Goal: Entertainment & Leisure: Consume media (video, audio)

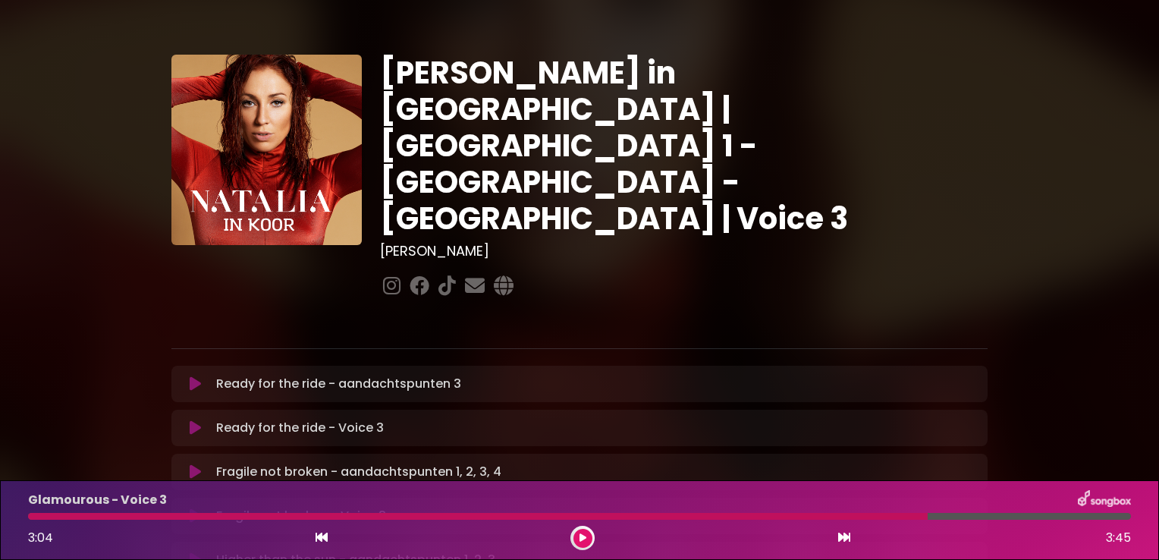
scroll to position [880, 0]
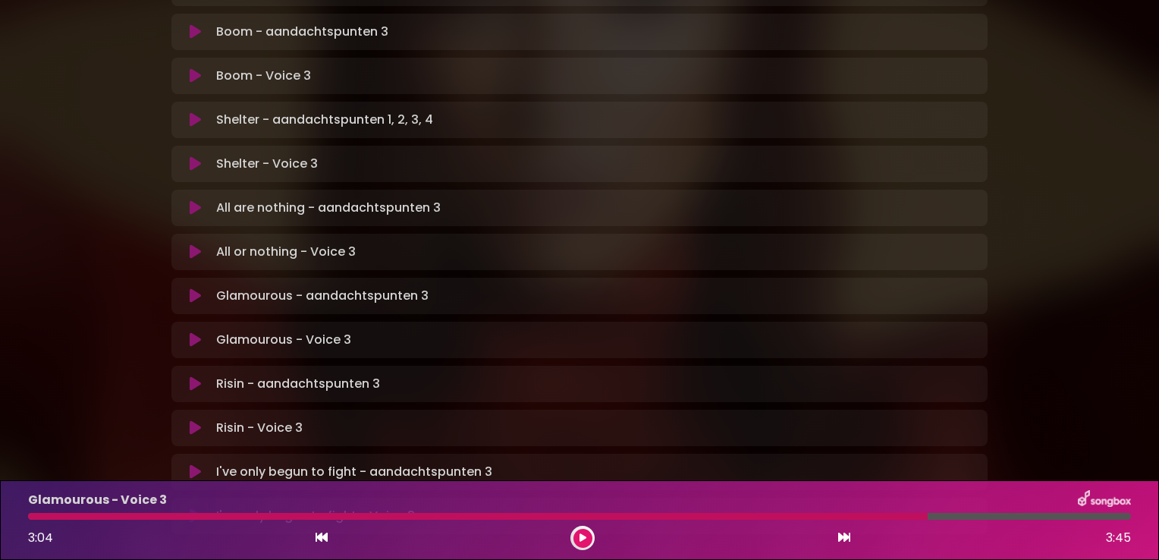
click at [191, 68] on icon at bounding box center [195, 75] width 11 height 15
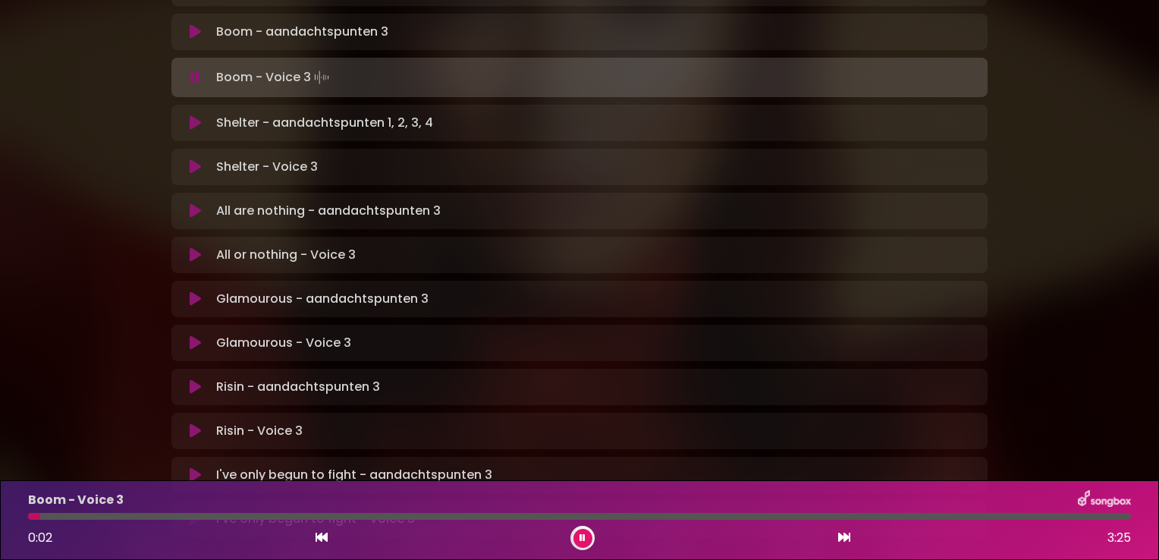
click at [42, 514] on div at bounding box center [579, 516] width 1103 height 7
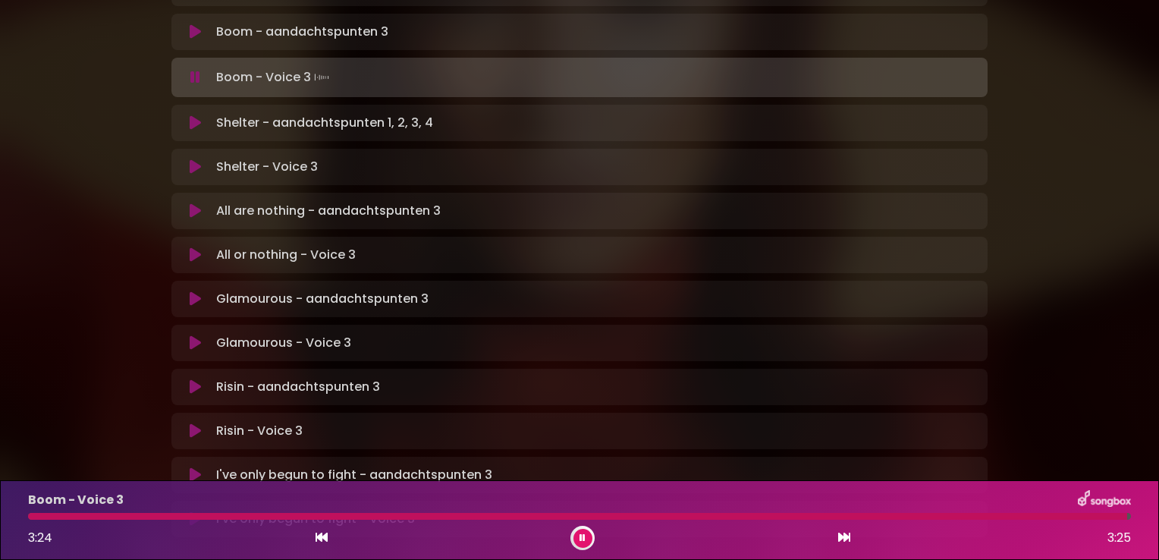
click at [195, 70] on icon at bounding box center [195, 77] width 10 height 15
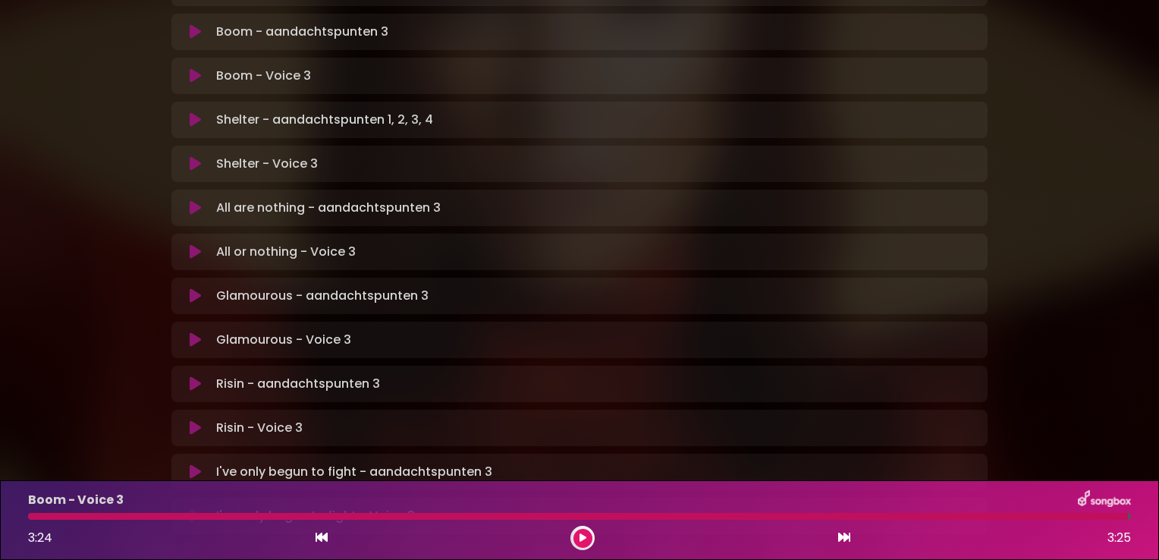
scroll to position [849, 0]
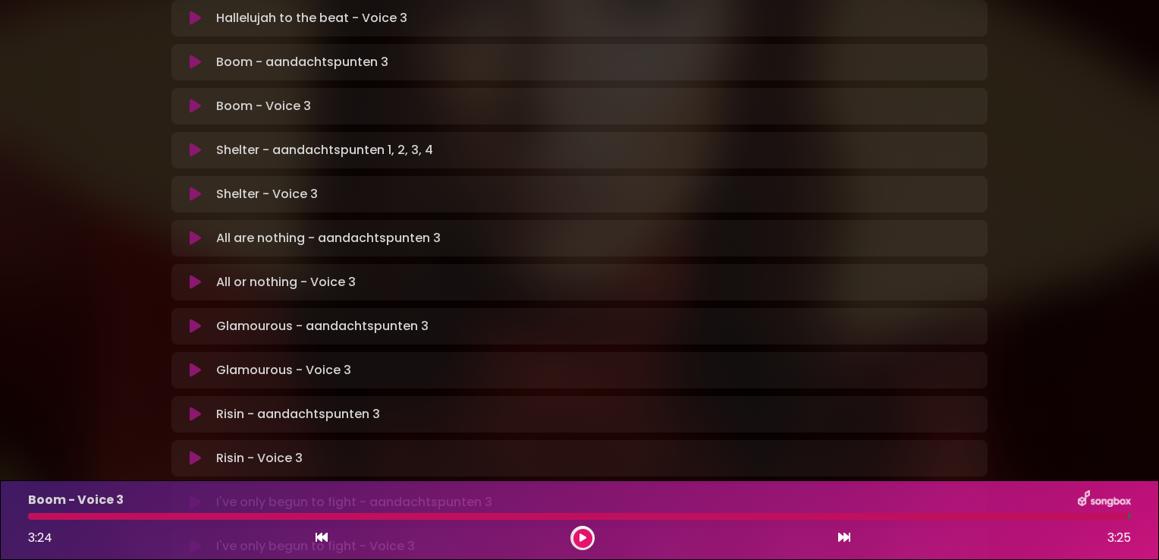
click at [191, 318] on icon at bounding box center [195, 325] width 11 height 15
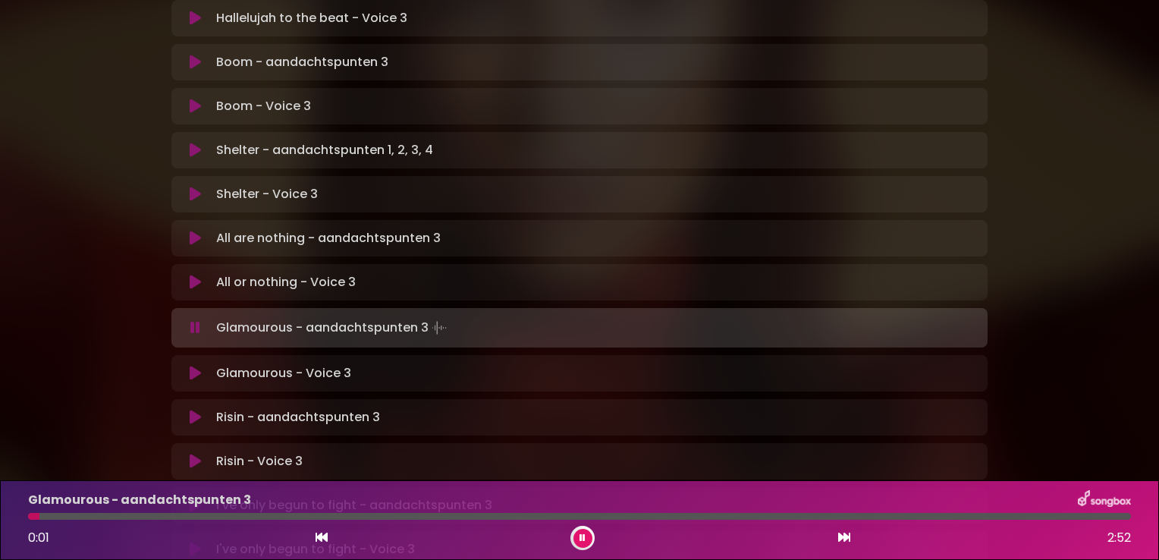
click at [197, 320] on icon at bounding box center [195, 327] width 10 height 15
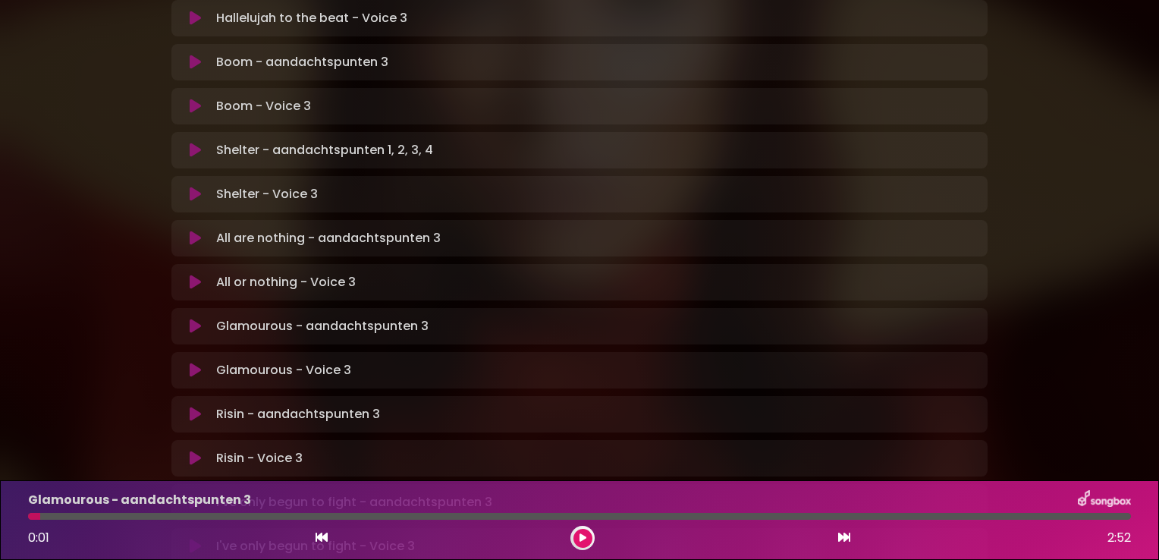
click at [199, 362] on icon at bounding box center [195, 369] width 11 height 15
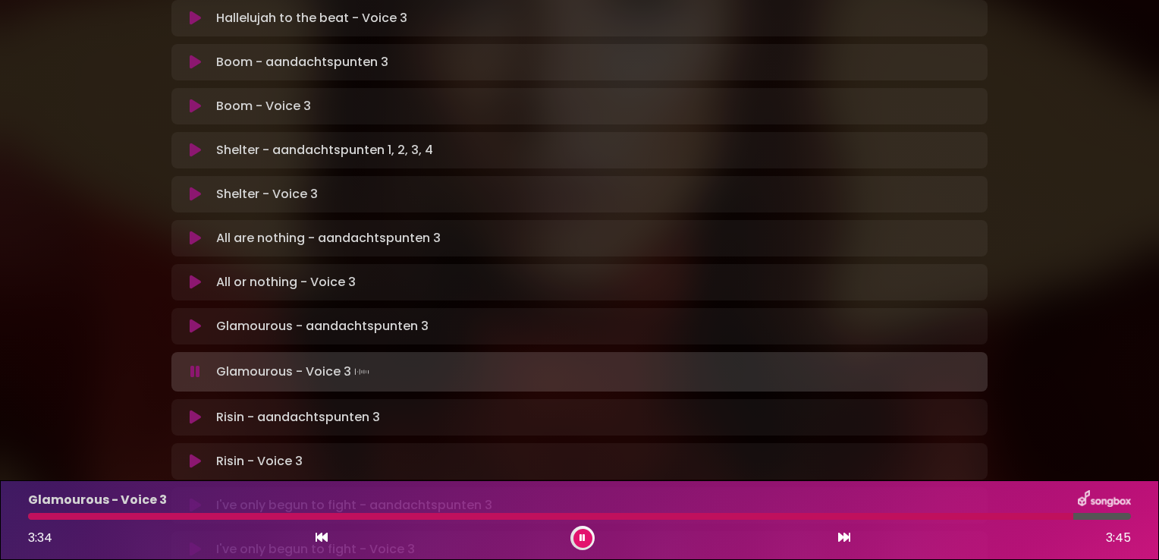
click at [199, 364] on icon at bounding box center [195, 371] width 10 height 15
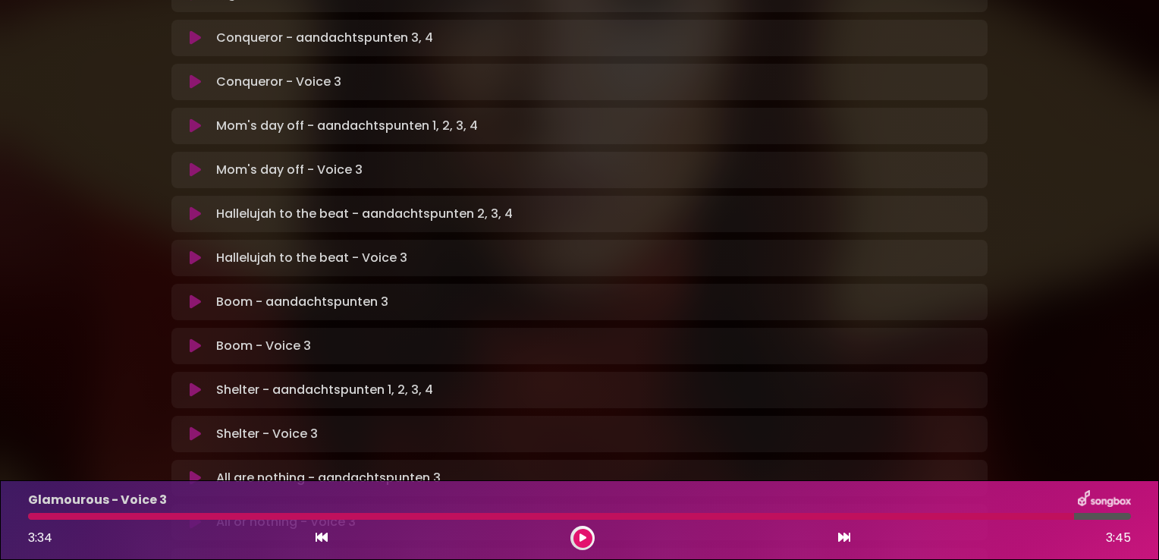
scroll to position [607, 0]
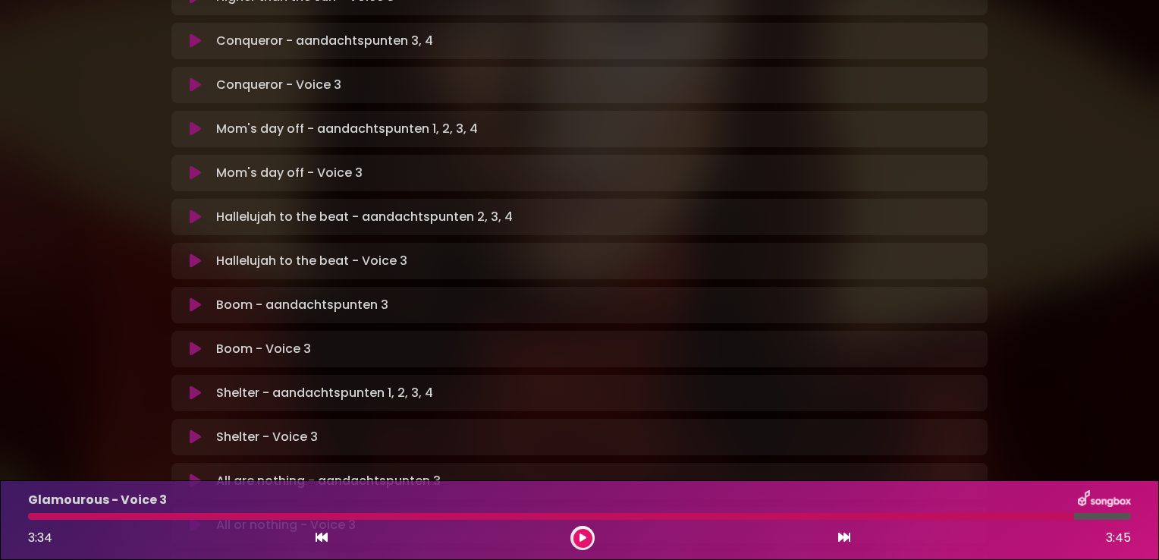
click at [197, 253] on icon at bounding box center [195, 260] width 11 height 15
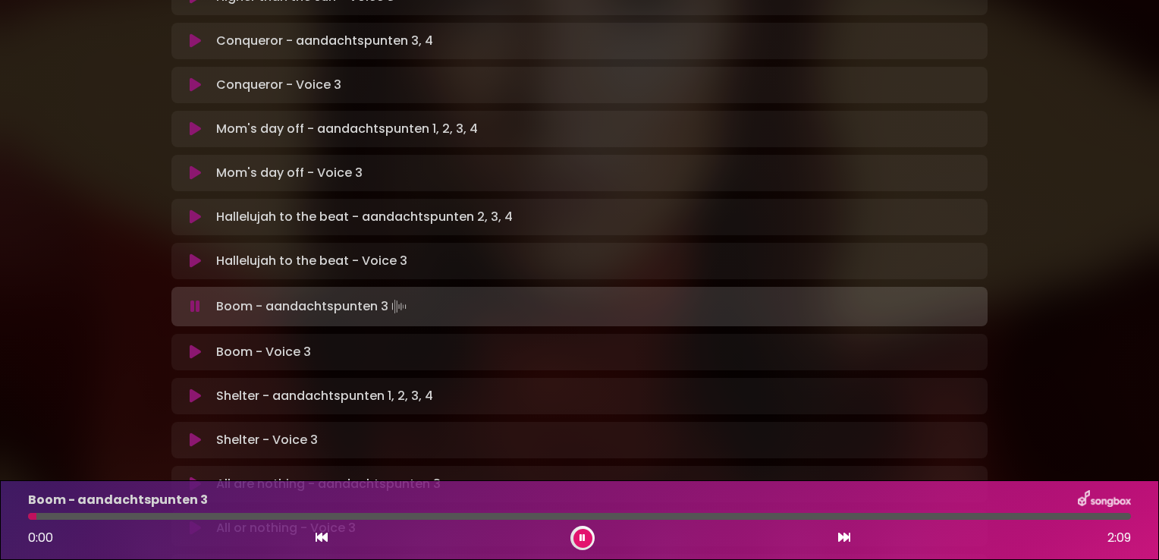
click at [197, 299] on icon at bounding box center [195, 306] width 10 height 15
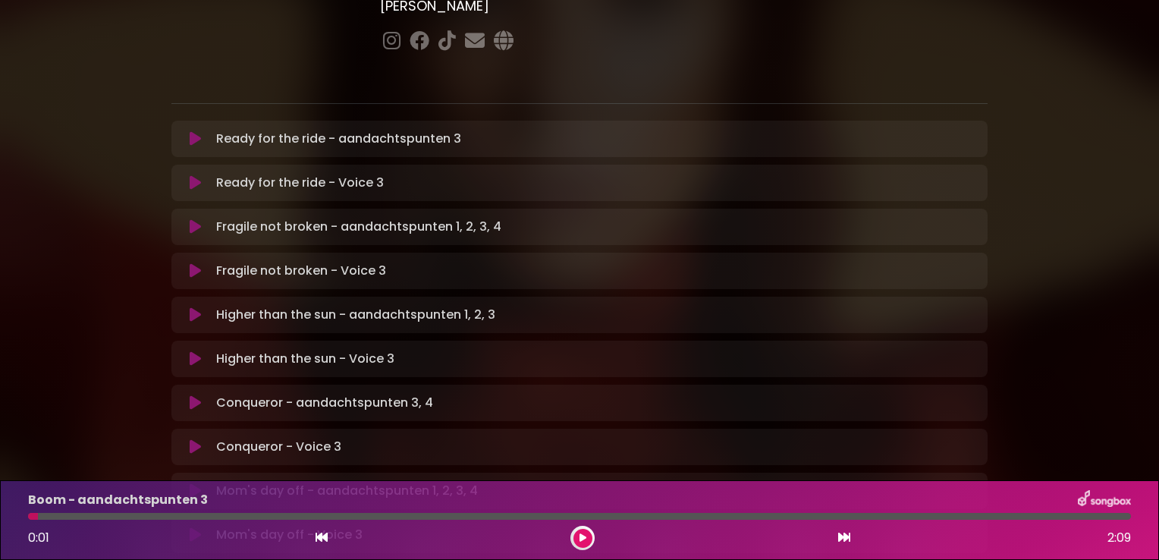
scroll to position [243, 0]
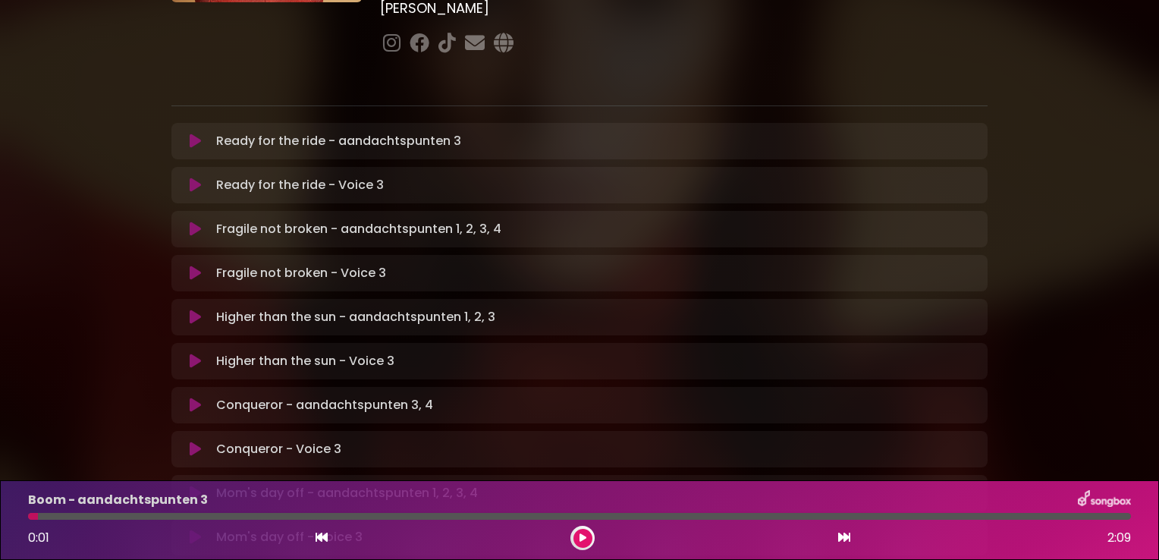
click at [191, 177] on icon at bounding box center [195, 184] width 11 height 15
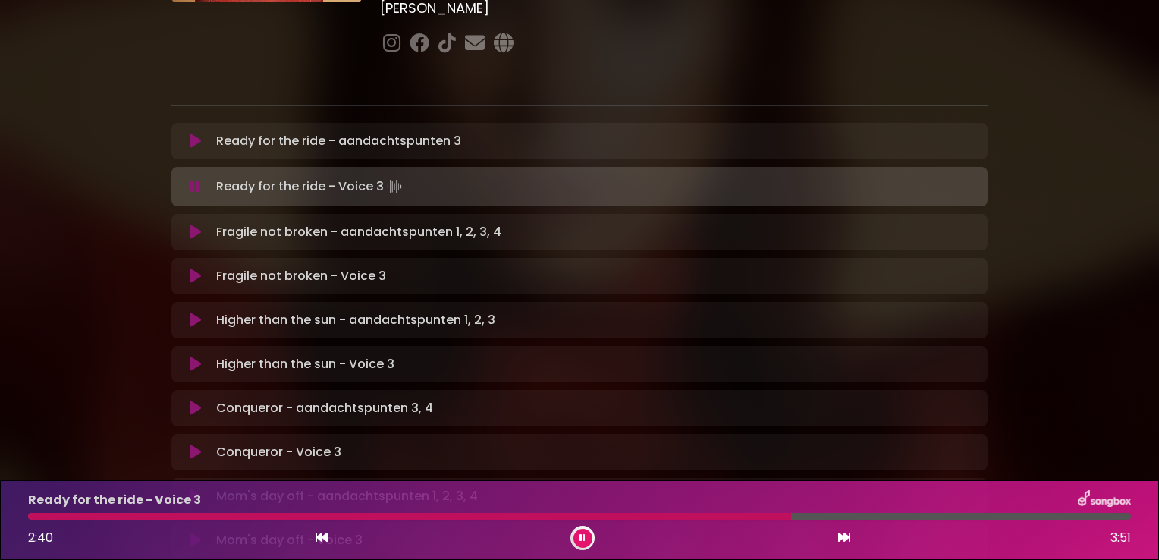
click at [197, 179] on icon at bounding box center [195, 186] width 10 height 15
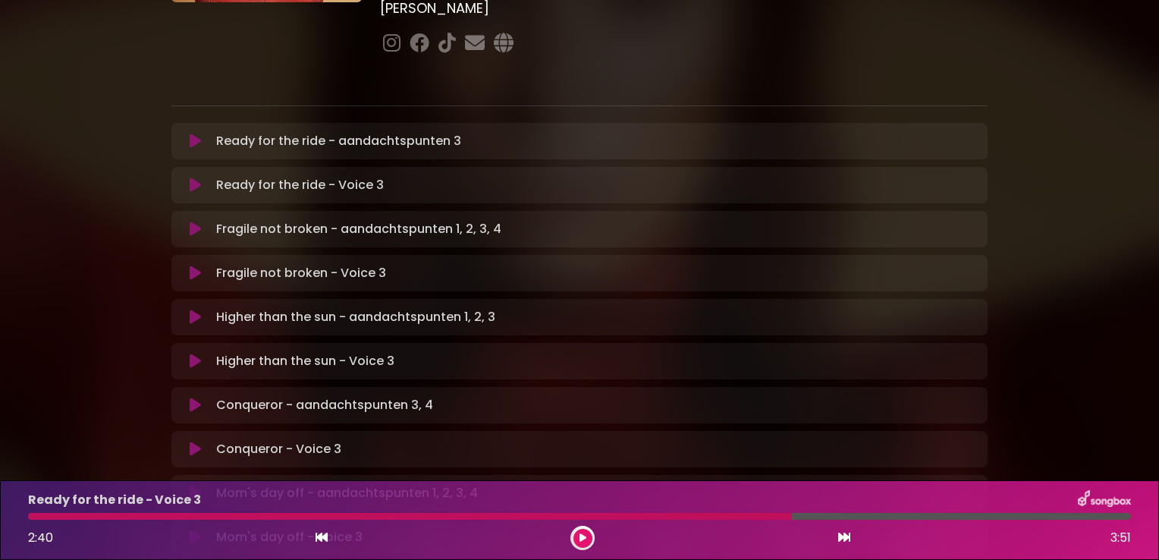
click at [193, 177] on icon at bounding box center [195, 184] width 11 height 15
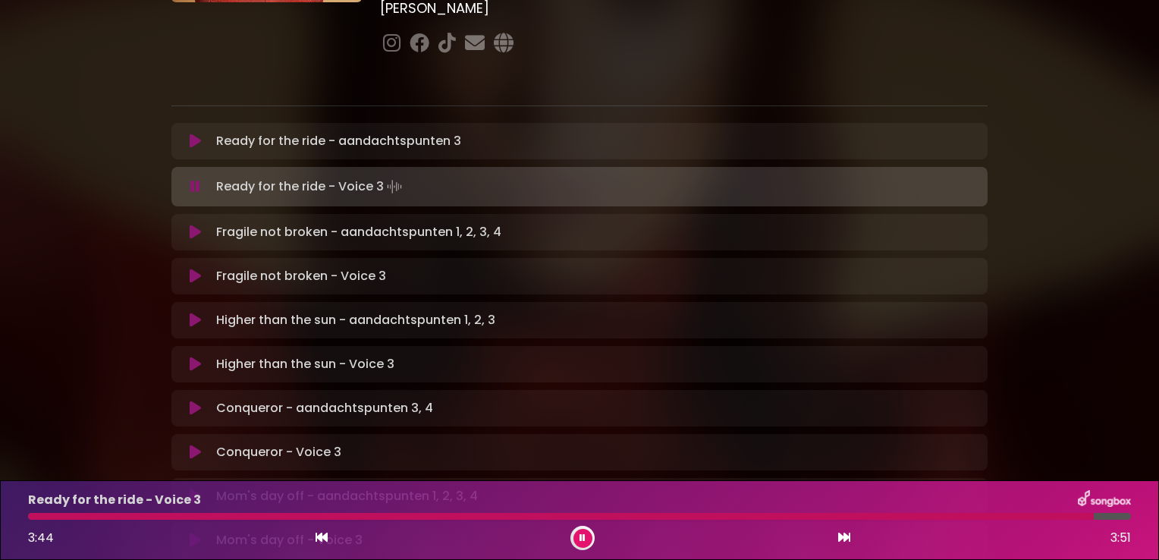
click at [33, 514] on div at bounding box center [560, 516] width 1065 height 7
click at [36, 517] on div at bounding box center [577, 516] width 1098 height 7
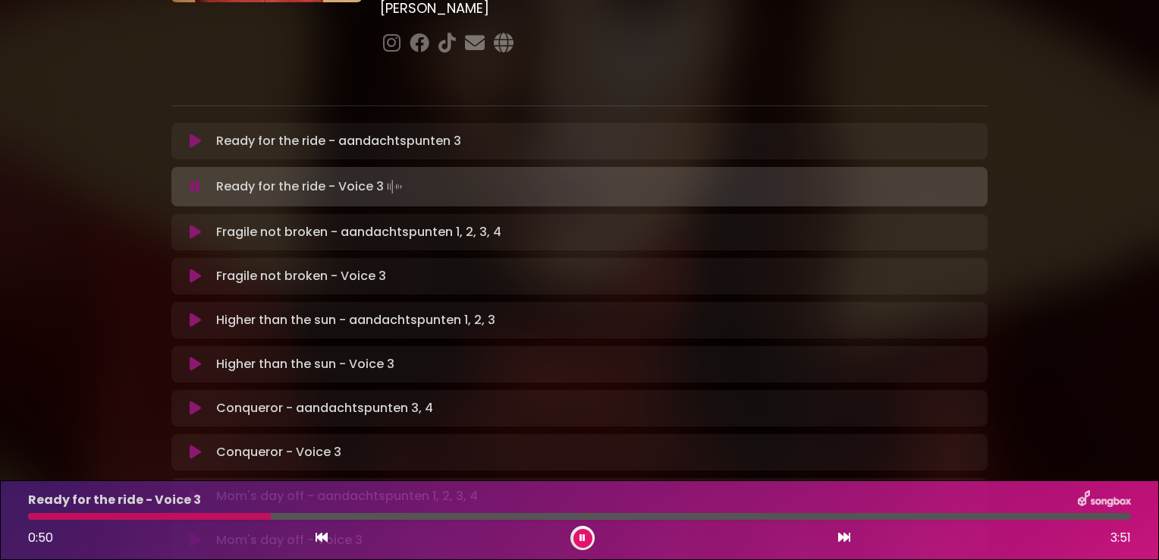
click at [36, 517] on div at bounding box center [149, 516] width 243 height 7
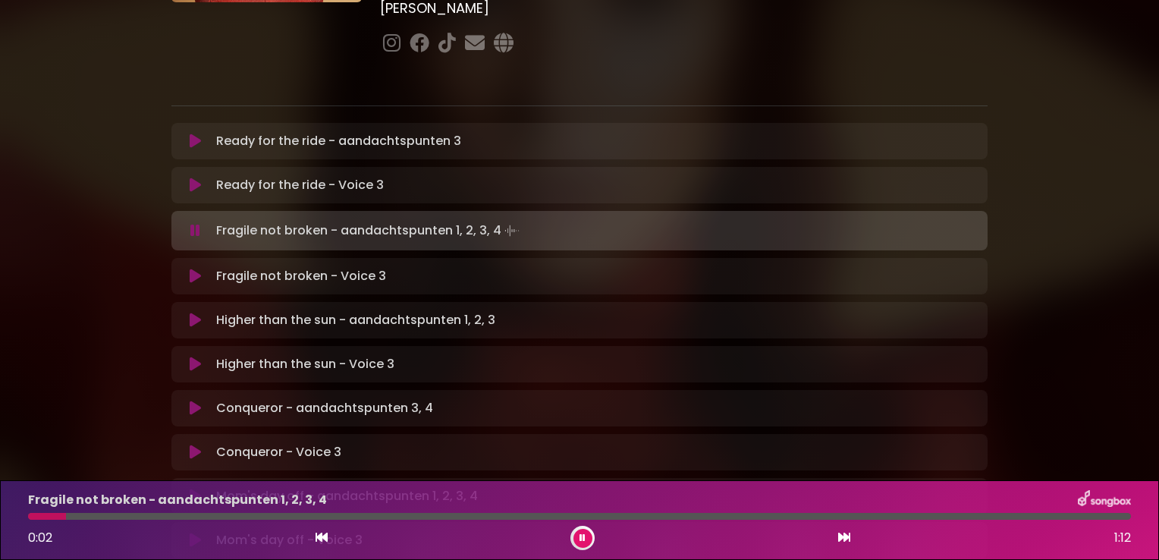
click at [190, 223] on icon at bounding box center [195, 230] width 10 height 15
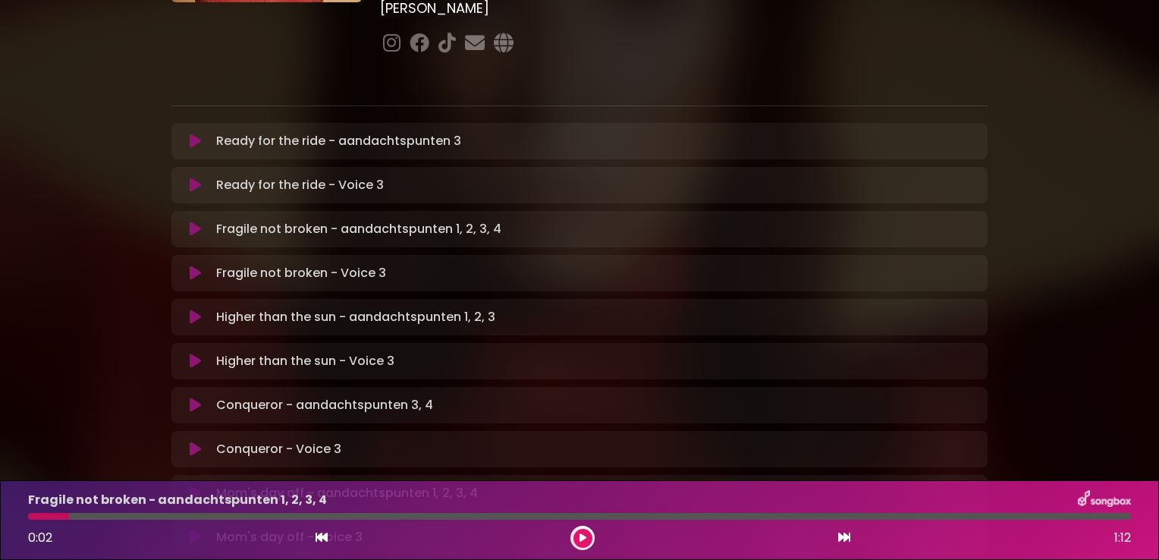
click at [196, 177] on icon at bounding box center [195, 184] width 11 height 15
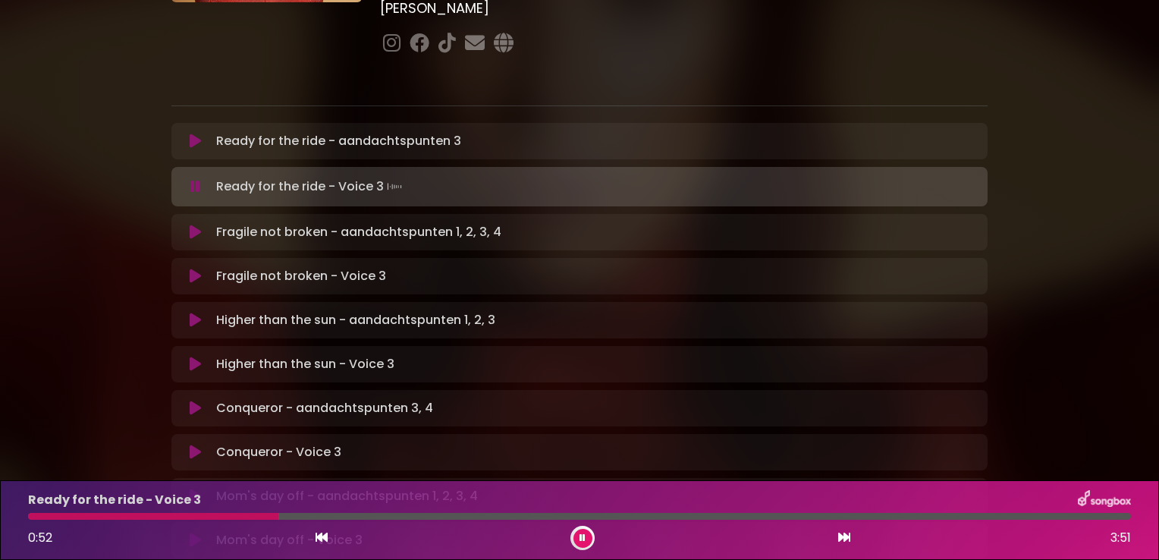
click at [34, 520] on div "Ready for the ride - Voice 3 0:52 3:51" at bounding box center [579, 520] width 1121 height 60
click at [34, 520] on div "Ready for the ride - Voice 3 0:54 3:51" at bounding box center [579, 520] width 1121 height 60
click at [36, 516] on div at bounding box center [160, 516] width 265 height 7
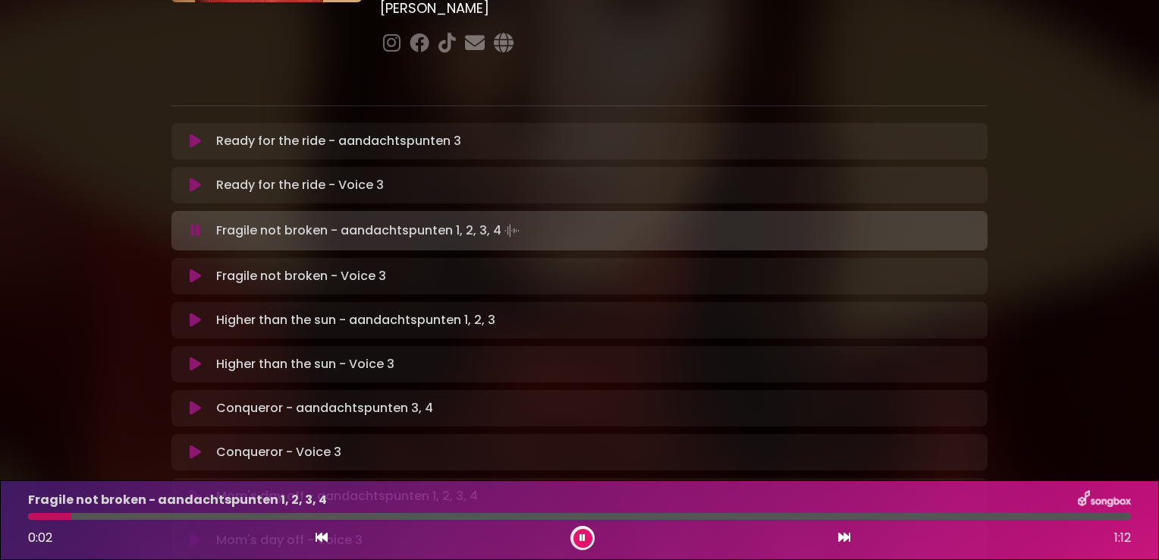
click at [193, 223] on icon at bounding box center [195, 230] width 10 height 15
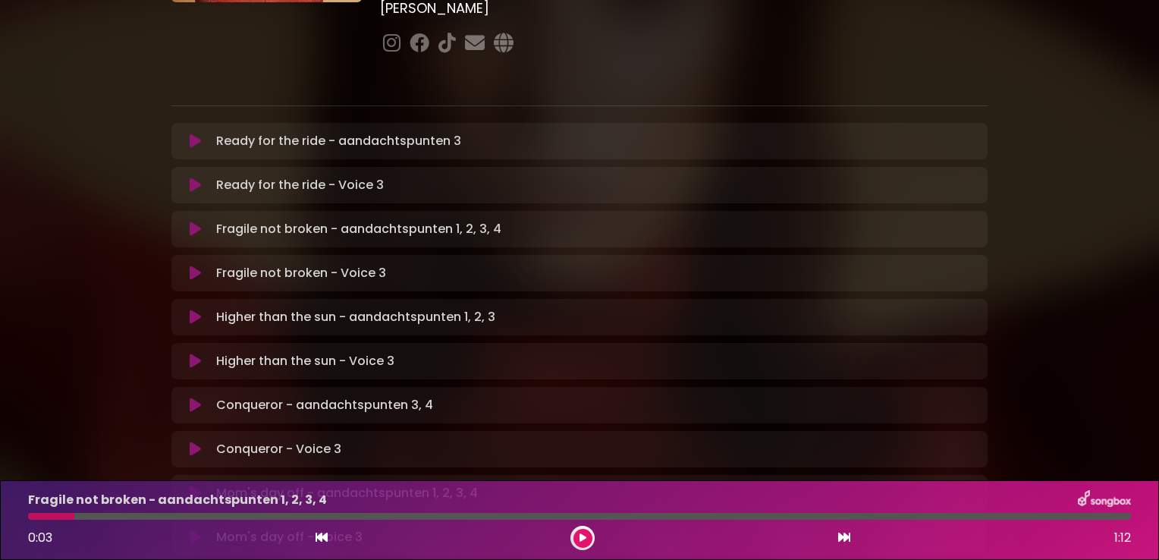
click at [191, 265] on icon at bounding box center [195, 272] width 11 height 15
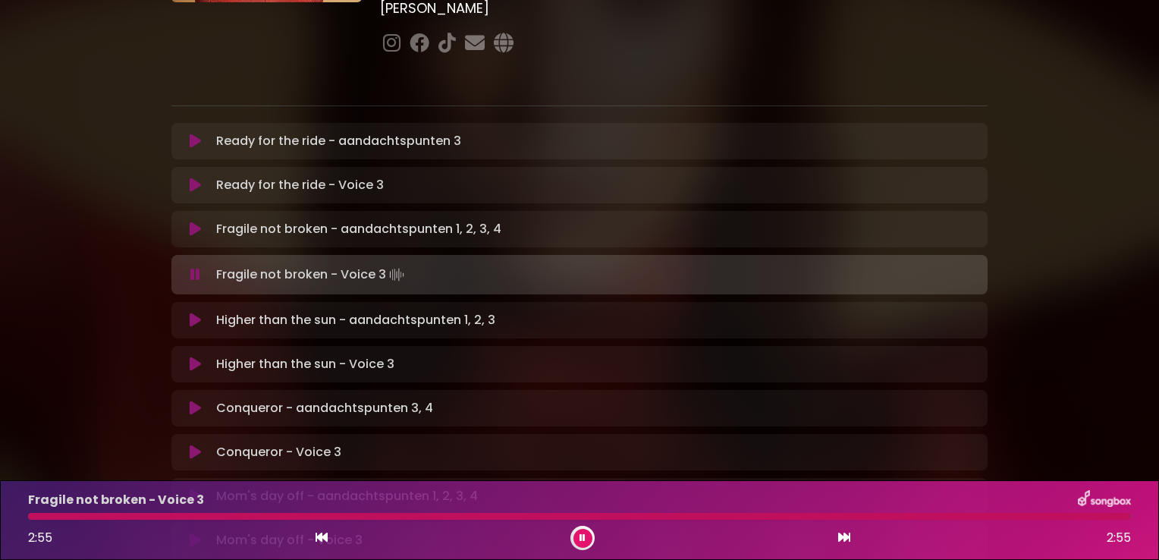
click at [191, 267] on icon at bounding box center [195, 274] width 10 height 15
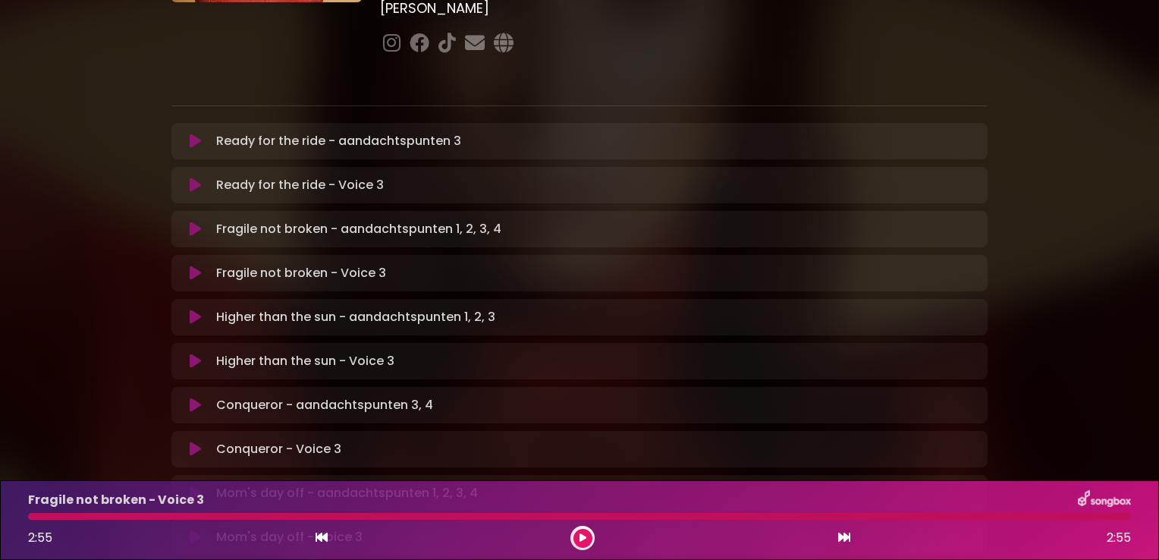
click at [194, 265] on icon at bounding box center [195, 272] width 11 height 15
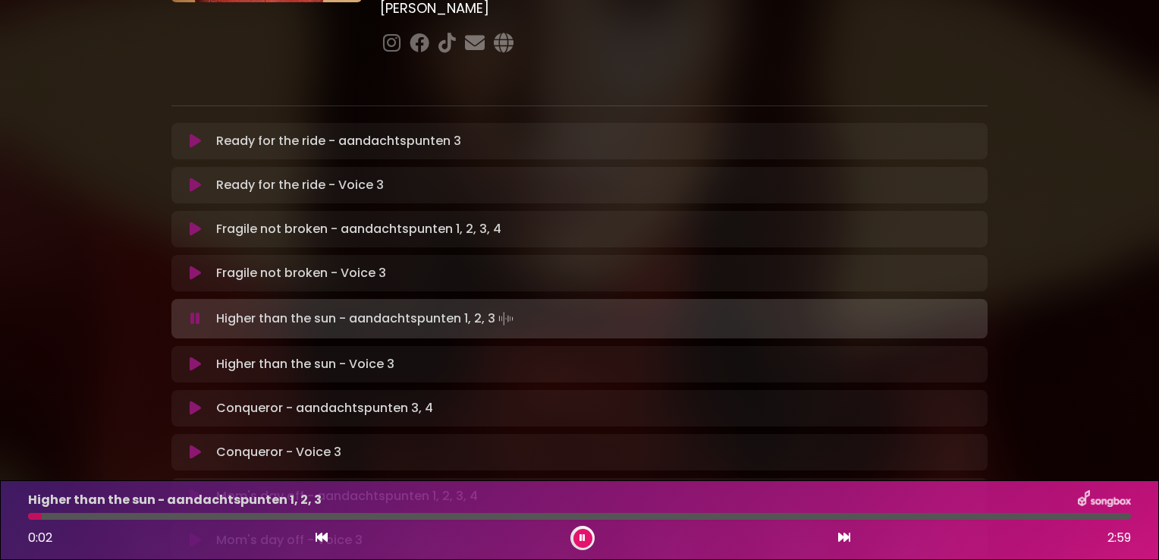
click at [195, 265] on icon at bounding box center [195, 272] width 11 height 15
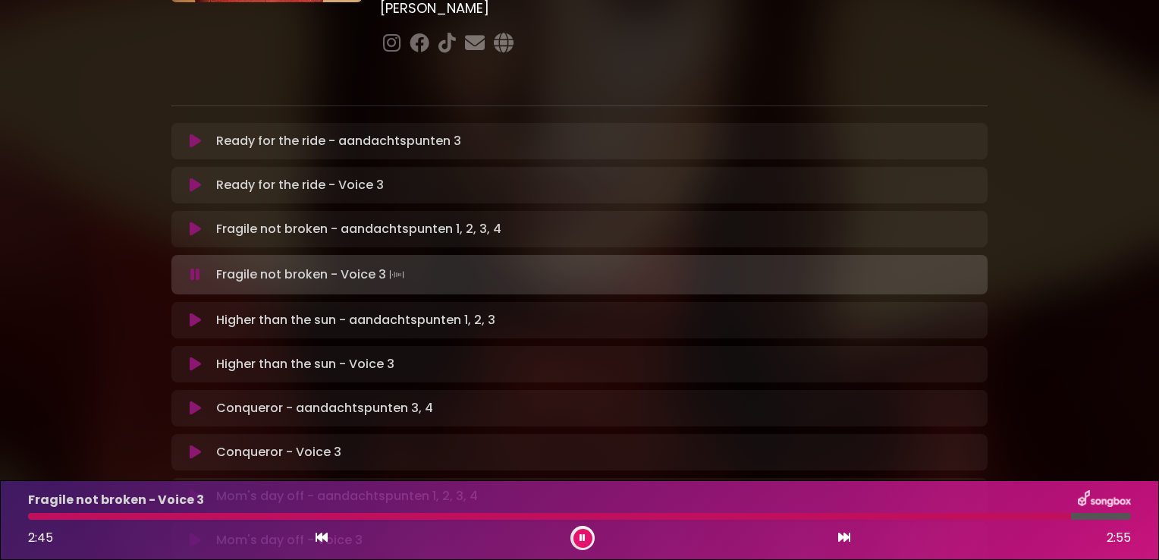
click at [44, 516] on div at bounding box center [549, 516] width 1043 height 7
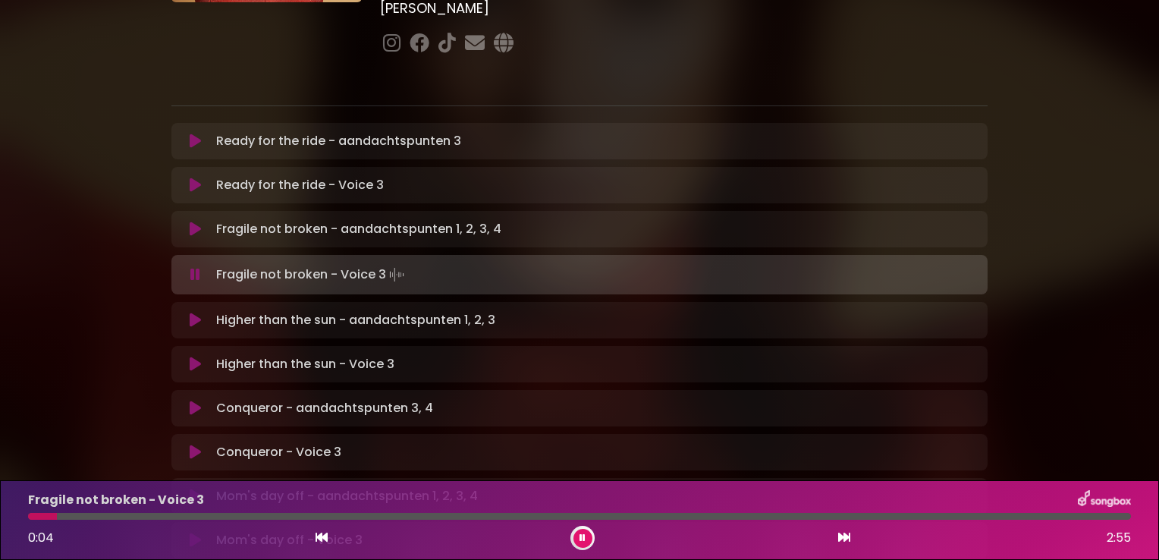
click at [30, 515] on div at bounding box center [42, 516] width 29 height 7
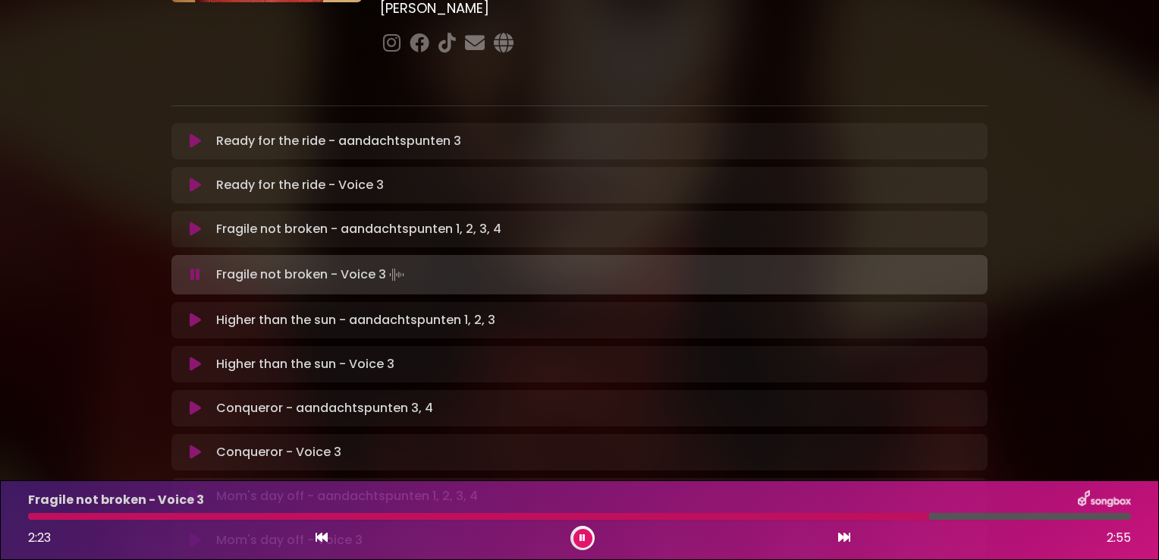
click at [686, 510] on div "Fragile not broken - Voice 3 2:23 2:55" at bounding box center [579, 520] width 1121 height 60
click at [683, 515] on div at bounding box center [482, 516] width 908 height 7
click at [661, 514] on div at bounding box center [471, 516] width 886 height 7
click at [197, 267] on icon at bounding box center [195, 274] width 10 height 15
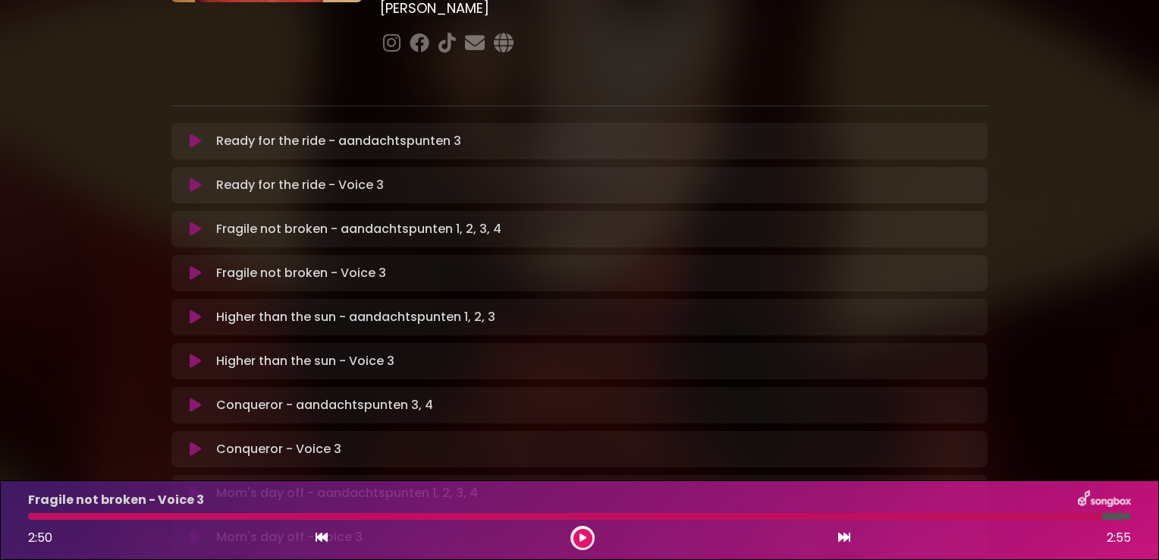
click at [191, 353] on icon at bounding box center [195, 360] width 11 height 15
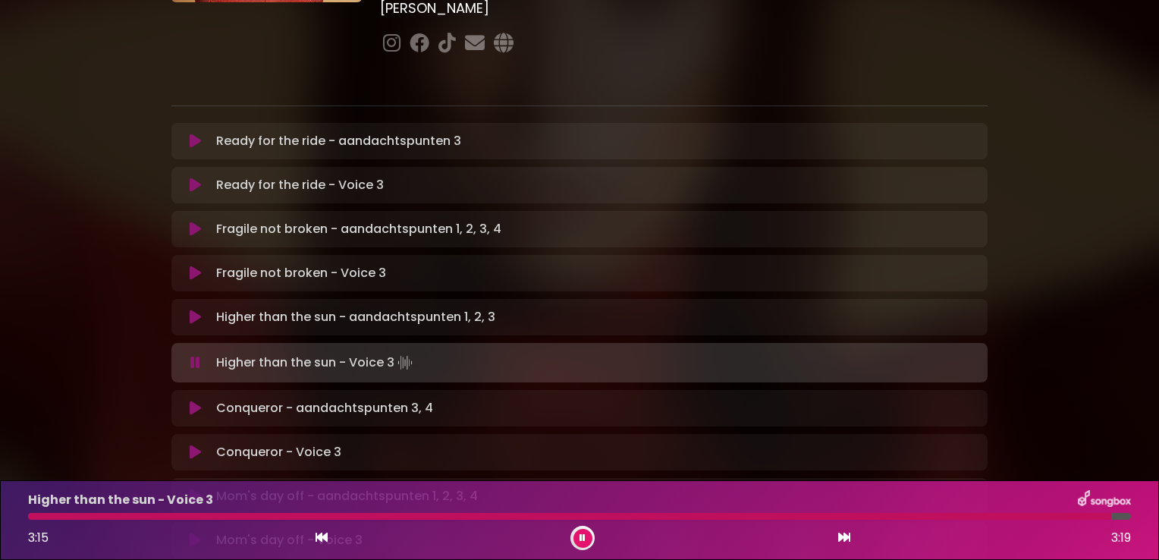
click at [191, 355] on icon at bounding box center [195, 362] width 10 height 15
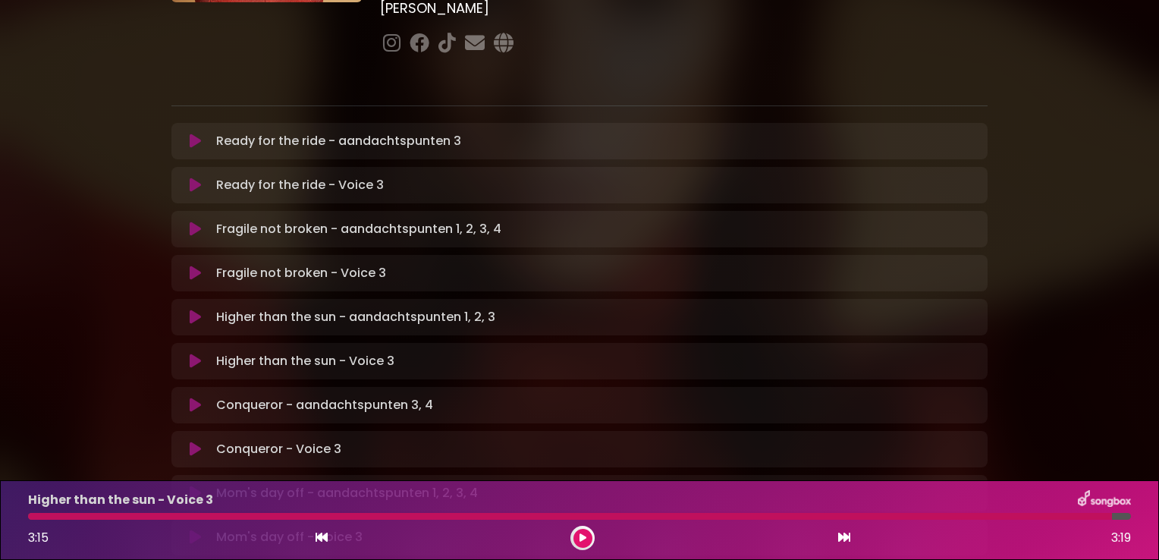
click at [191, 441] on icon at bounding box center [195, 448] width 11 height 15
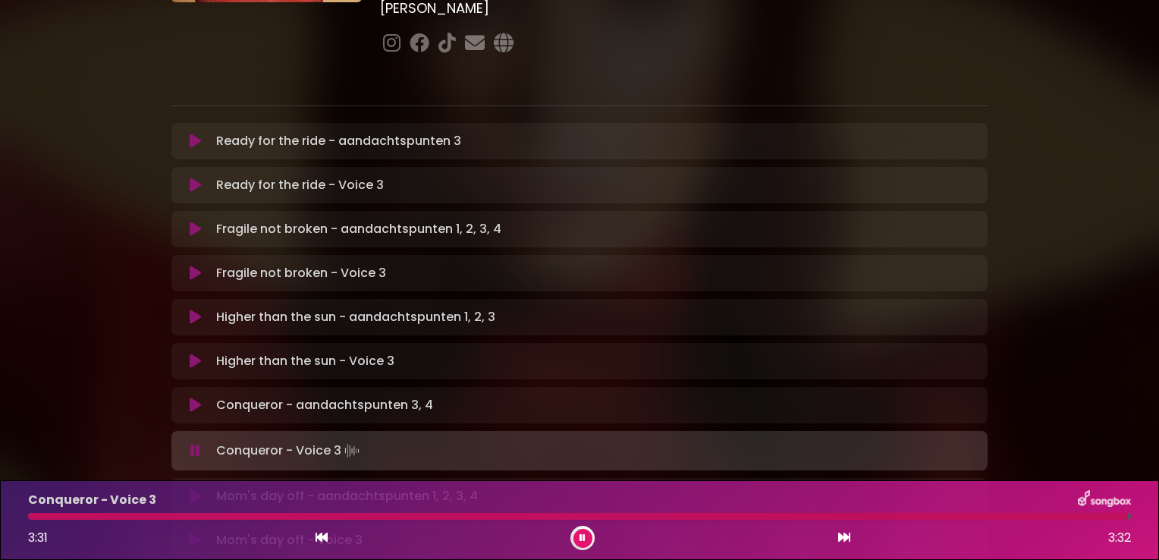
click at [191, 443] on icon at bounding box center [195, 450] width 10 height 15
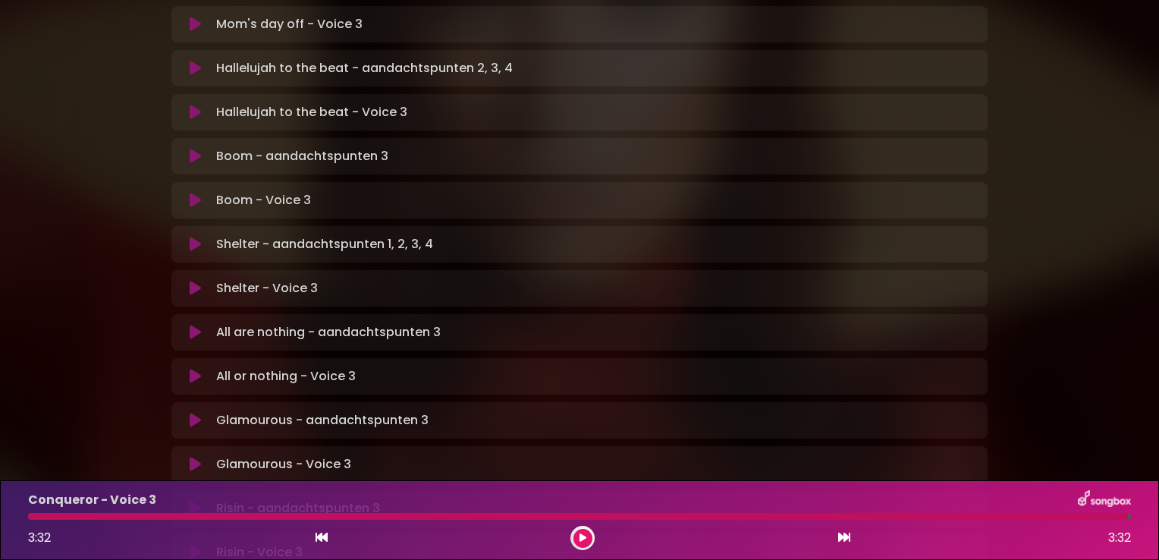
scroll to position [758, 0]
